Goal: Information Seeking & Learning: Learn about a topic

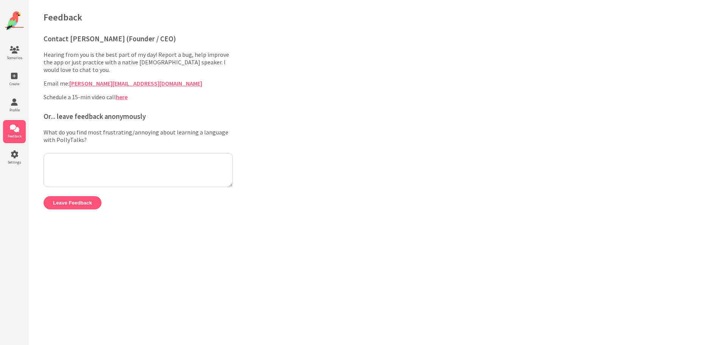
drag, startPoint x: 352, startPoint y: 3, endPoint x: 318, endPoint y: 41, distance: 51.3
click at [318, 41] on div "Feedback Contact Chris (Founder / CEO) Hearing from you is the best part of my …" at bounding box center [377, 112] width 699 height 225
click at [15, 104] on icon at bounding box center [14, 102] width 23 height 8
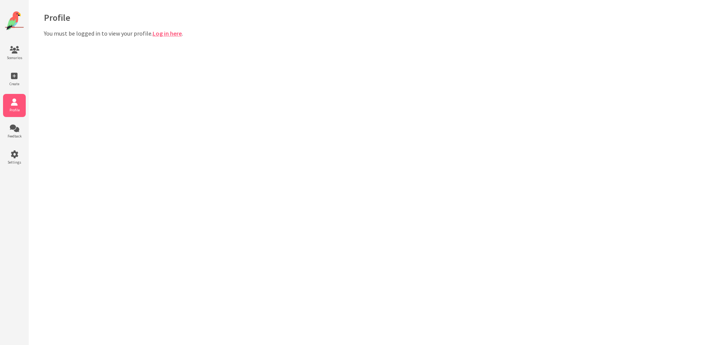
click at [159, 32] on link "Log in here" at bounding box center [167, 34] width 29 height 8
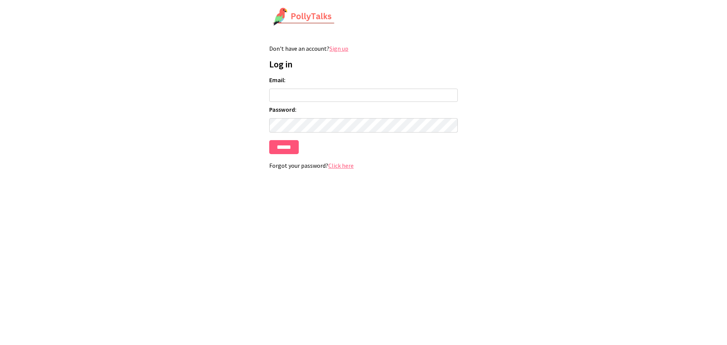
click at [282, 98] on input "Email:" at bounding box center [363, 95] width 189 height 13
type input "**********"
click at [269, 140] on input "******" at bounding box center [284, 147] width 30 height 14
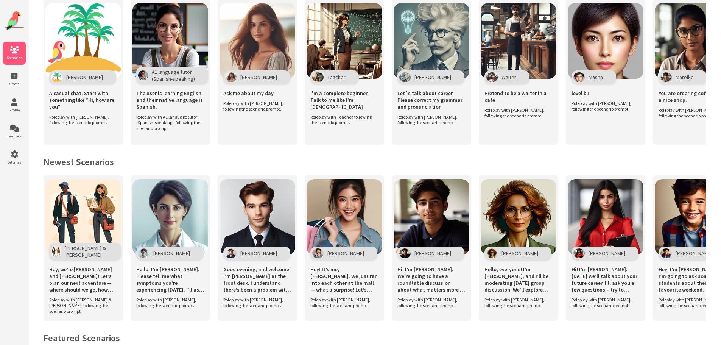
scroll to position [189, 0]
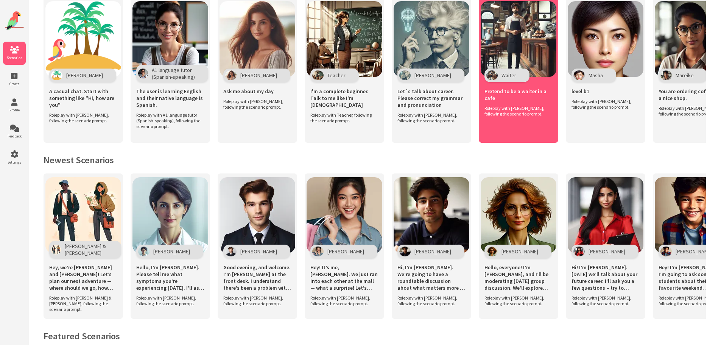
click at [523, 109] on span "Roleplay with [PERSON_NAME], following the scenario prompt." at bounding box center [517, 110] width 64 height 11
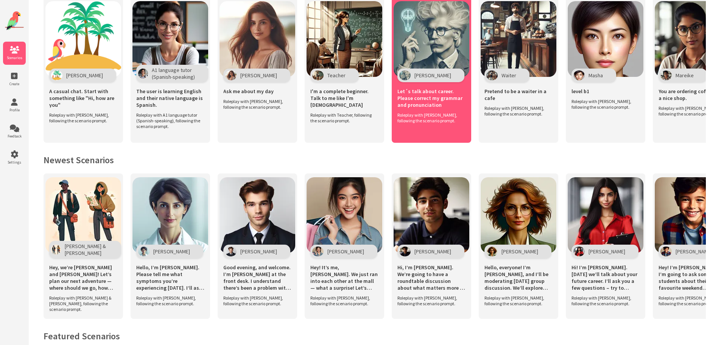
click at [424, 121] on div "Let´s talk about career. Please correct my grammar and pronunciation Roleplay w…" at bounding box center [432, 103] width 76 height 50
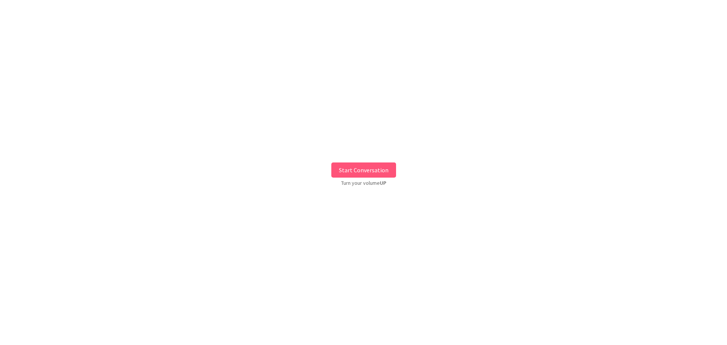
click at [367, 176] on button "Start Conversation" at bounding box center [363, 169] width 65 height 15
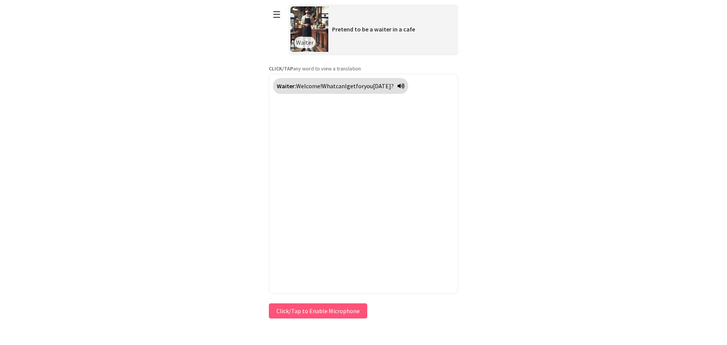
click at [345, 309] on button "Click/Tap to Enable Microphone" at bounding box center [318, 310] width 98 height 15
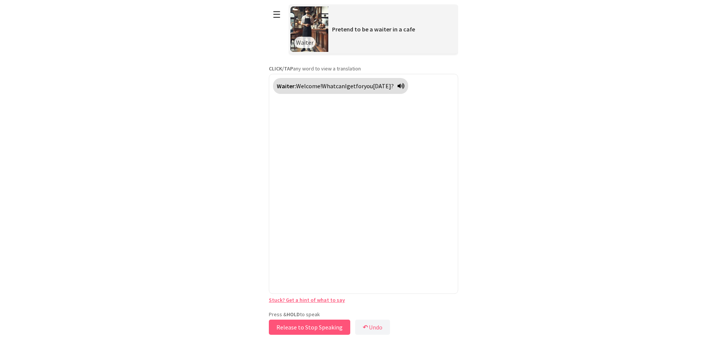
click at [319, 328] on button "Release to Stop Speaking" at bounding box center [309, 327] width 81 height 15
click at [332, 325] on button "Release to Stop Speaking" at bounding box center [306, 327] width 81 height 15
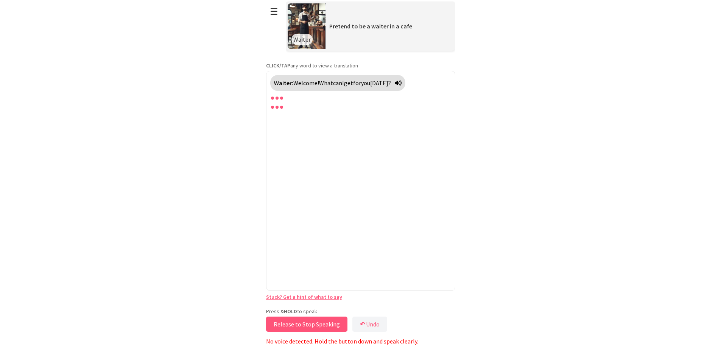
click at [321, 324] on button "Release to Stop Speaking" at bounding box center [306, 324] width 81 height 15
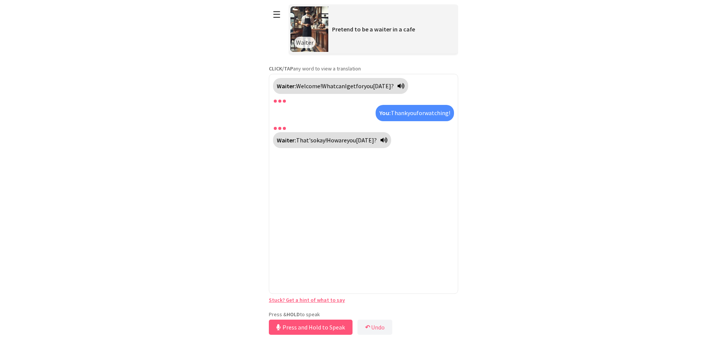
click at [284, 101] on span at bounding box center [284, 101] width 3 height 3
click at [309, 328] on button "Release to Stop Speaking" at bounding box center [309, 327] width 81 height 15
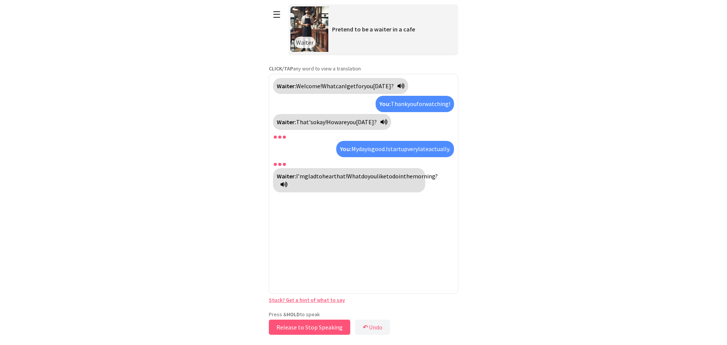
click at [321, 328] on button "Release to Stop Speaking" at bounding box center [309, 327] width 81 height 15
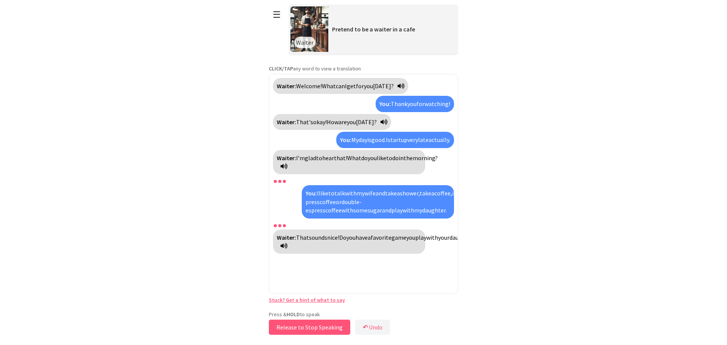
click at [332, 331] on button "Release to Stop Speaking" at bounding box center [309, 327] width 81 height 15
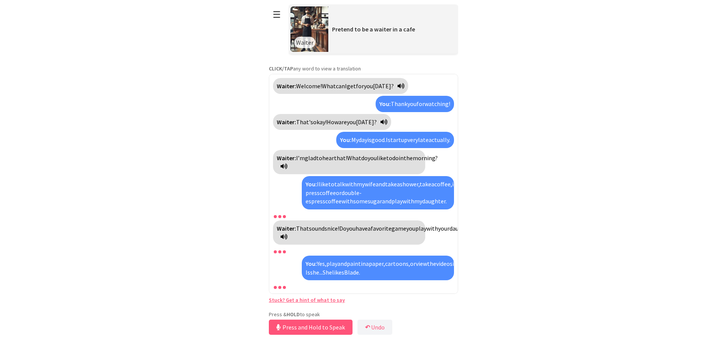
scroll to position [32, 0]
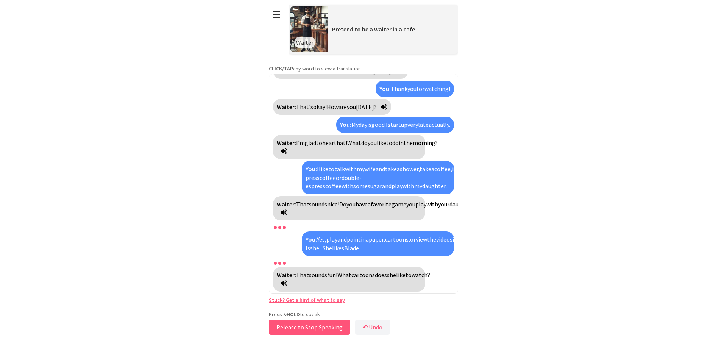
drag, startPoint x: 319, startPoint y: 326, endPoint x: 322, endPoint y: 330, distance: 4.8
click at [322, 330] on button "Release to Stop Speaking" at bounding box center [309, 327] width 81 height 15
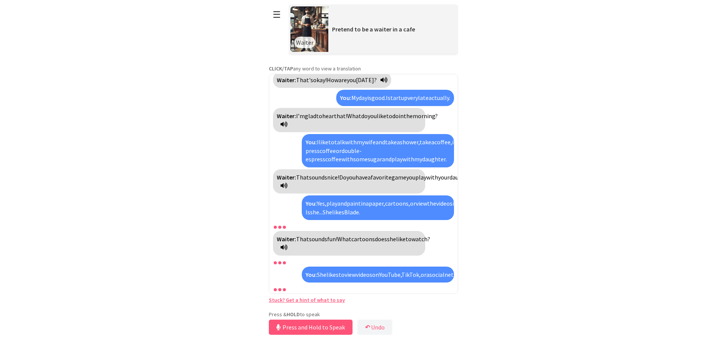
scroll to position [94, 0]
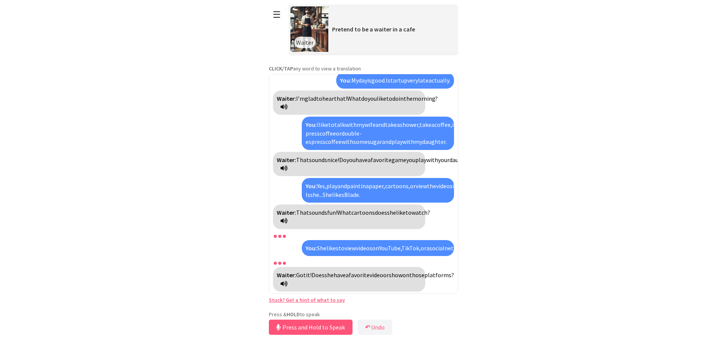
click at [409, 279] on span "those" at bounding box center [416, 275] width 15 height 8
click at [409, 279] on span "aquellos" at bounding box center [420, 275] width 22 height 8
click at [345, 275] on span "have" at bounding box center [340, 275] width 12 height 8
click at [345, 275] on span "tener" at bounding box center [341, 275] width 14 height 8
click at [323, 325] on button "Release to Stop Speaking" at bounding box center [309, 327] width 81 height 15
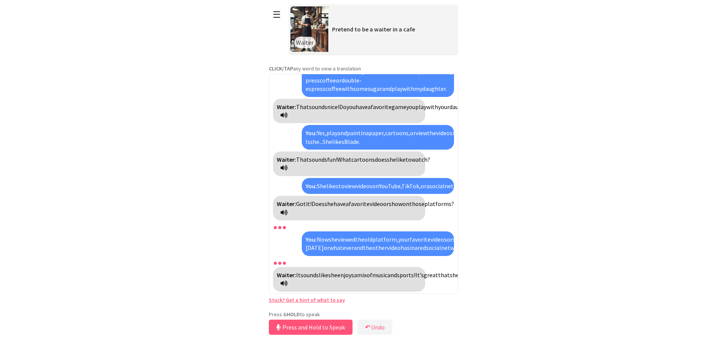
scroll to position [172, 0]
click at [345, 271] on span "enjoys" at bounding box center [345, 275] width 17 height 8
click at [349, 271] on span "disfruta" at bounding box center [347, 275] width 20 height 8
click at [582, 279] on span "while" at bounding box center [589, 275] width 14 height 8
click at [582, 279] on span "mientras" at bounding box center [594, 275] width 24 height 8
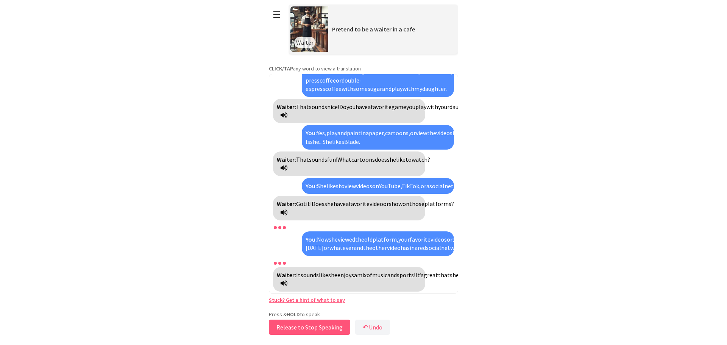
drag, startPoint x: 314, startPoint y: 328, endPoint x: 343, endPoint y: 309, distance: 34.3
click at [342, 309] on div "**********" at bounding box center [363, 168] width 189 height 337
click at [375, 329] on button "↶ Undo" at bounding box center [372, 327] width 35 height 15
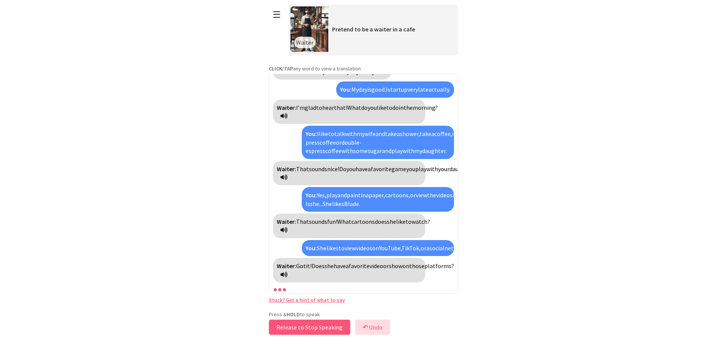
scroll to position [84, 0]
click at [368, 329] on button "↶ Undo" at bounding box center [372, 327] width 35 height 15
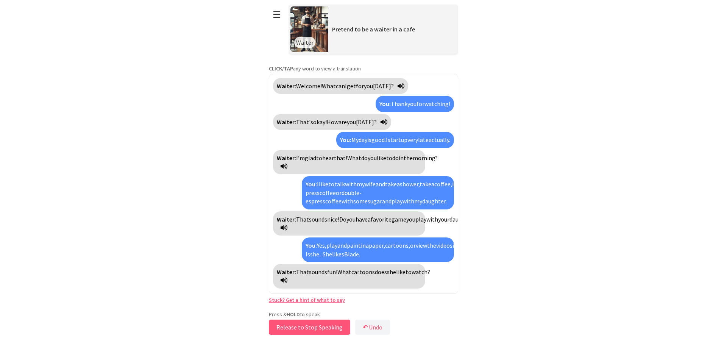
scroll to position [14, 0]
click at [540, 110] on html "**********" at bounding box center [363, 172] width 727 height 345
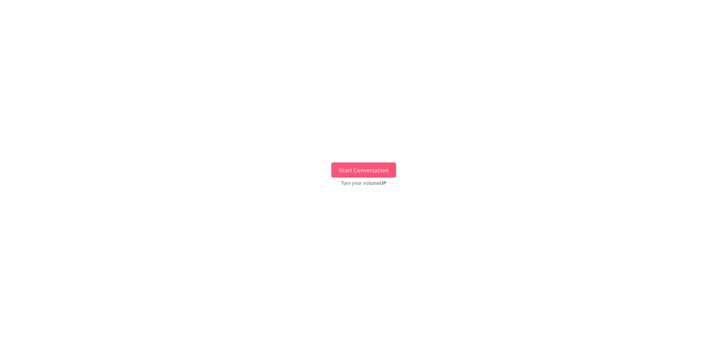
click at [365, 168] on button "Start Conversation" at bounding box center [363, 169] width 65 height 15
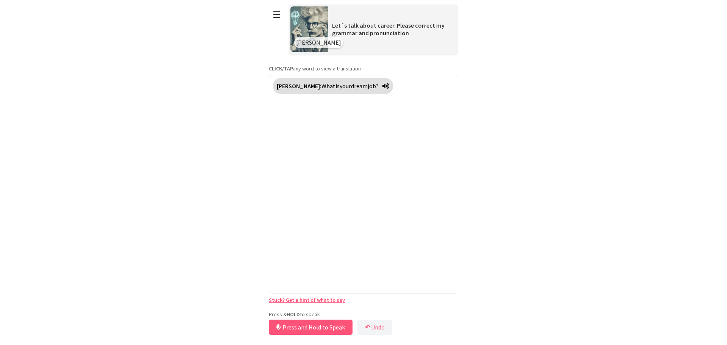
drag, startPoint x: 326, startPoint y: 311, endPoint x: 378, endPoint y: 308, distance: 52.3
click at [378, 308] on div "**********" at bounding box center [363, 168] width 189 height 337
click at [303, 328] on button "Release to Stop Speaking" at bounding box center [309, 327] width 81 height 15
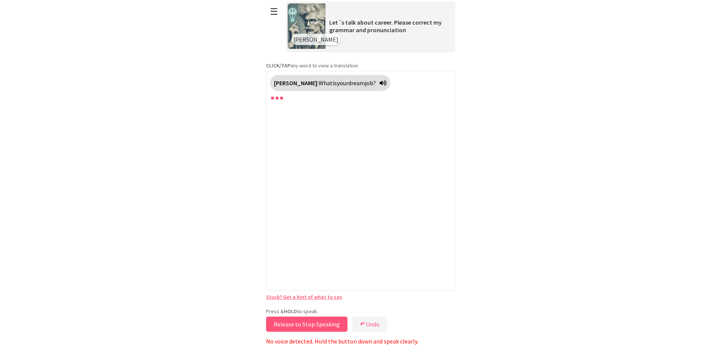
click at [307, 323] on button "Release to Stop Speaking" at bounding box center [306, 324] width 81 height 15
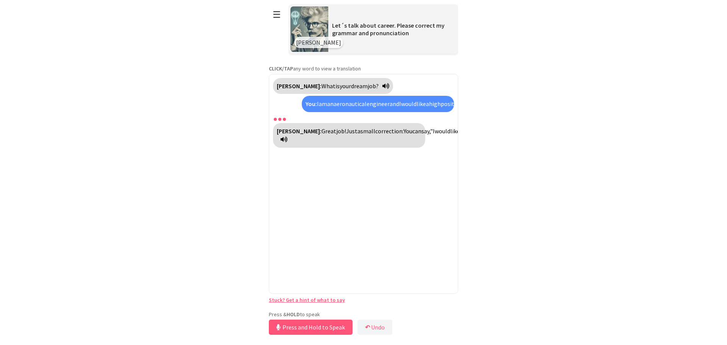
click at [656, 135] on span "enjoy" at bounding box center [663, 131] width 14 height 8
click at [656, 135] on span "disfrutar" at bounding box center [667, 131] width 23 height 8
click at [670, 135] on span "most" at bounding box center [677, 131] width 14 height 8
click at [670, 135] on span "mayoría" at bounding box center [680, 131] width 21 height 8
click at [331, 330] on button "Release to Stop Speaking" at bounding box center [309, 327] width 81 height 15
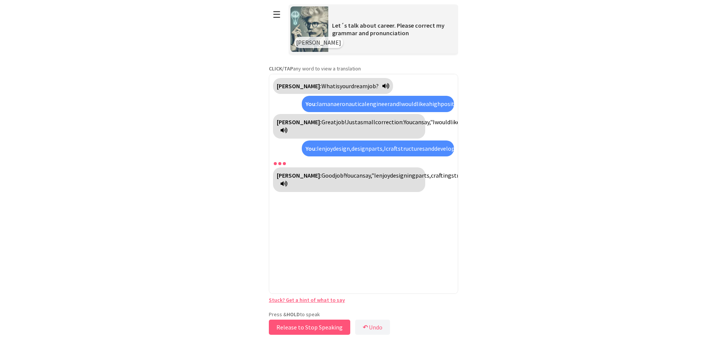
click at [332, 328] on button "Release to Stop Speaking" at bounding box center [309, 327] width 81 height 15
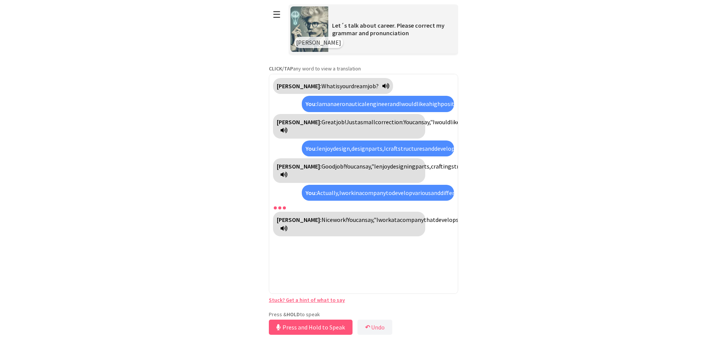
scroll to position [97, 0]
click at [325, 327] on button "Release to Stop Speaking" at bounding box center [309, 327] width 81 height 15
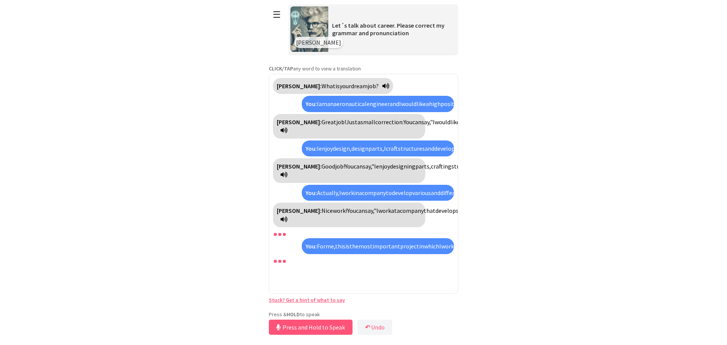
scroll to position [192, 0]
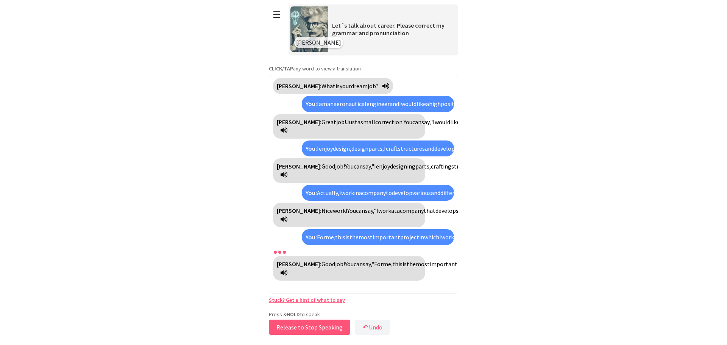
drag, startPoint x: 335, startPoint y: 330, endPoint x: 333, endPoint y: 340, distance: 10.4
click at [333, 340] on body "**********" at bounding box center [363, 172] width 189 height 345
